Goal: Navigation & Orientation: Find specific page/section

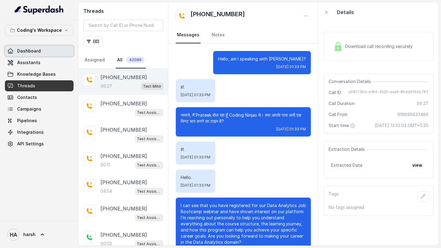
click at [19, 49] on span "Dashboard" at bounding box center [29, 51] width 24 height 6
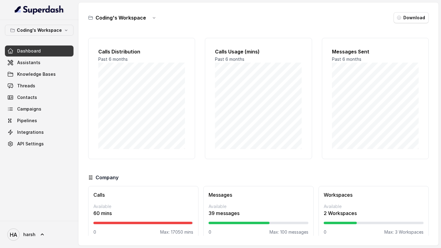
scroll to position [9, 0]
